Goal: Use online tool/utility

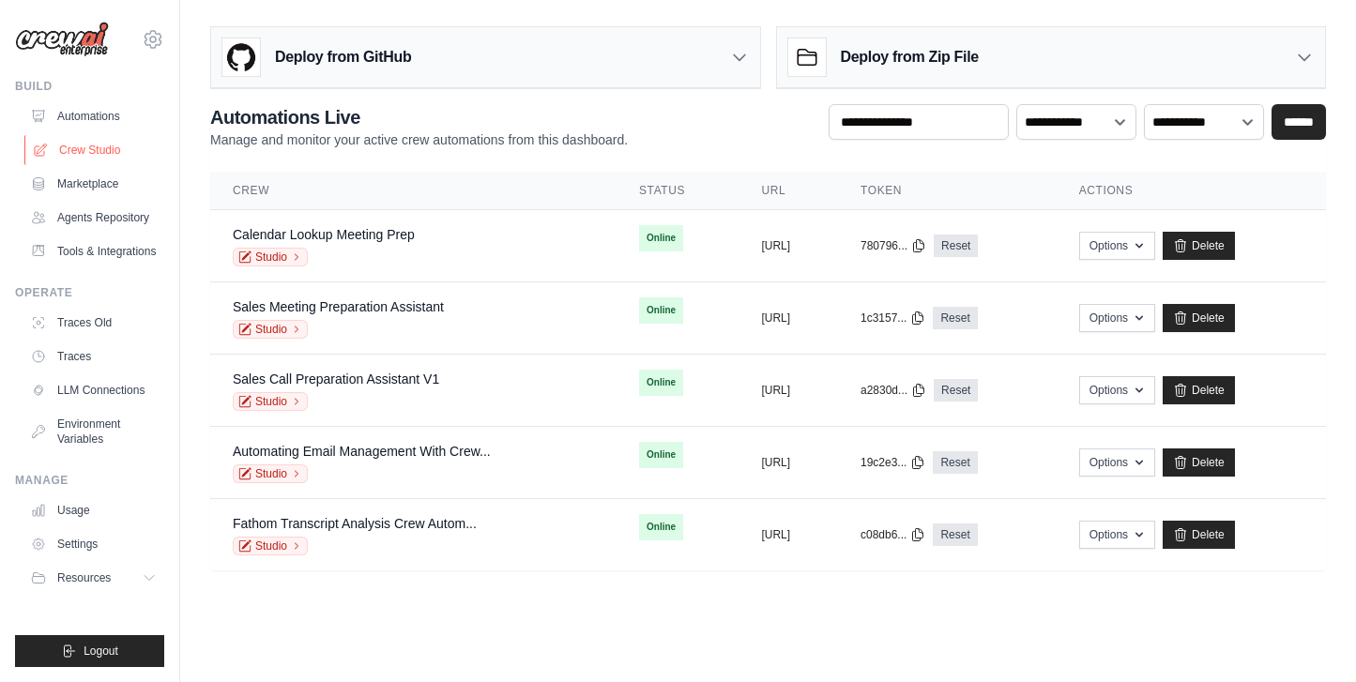
click at [79, 162] on link "Crew Studio" at bounding box center [95, 150] width 142 height 30
